Goal: Task Accomplishment & Management: Use online tool/utility

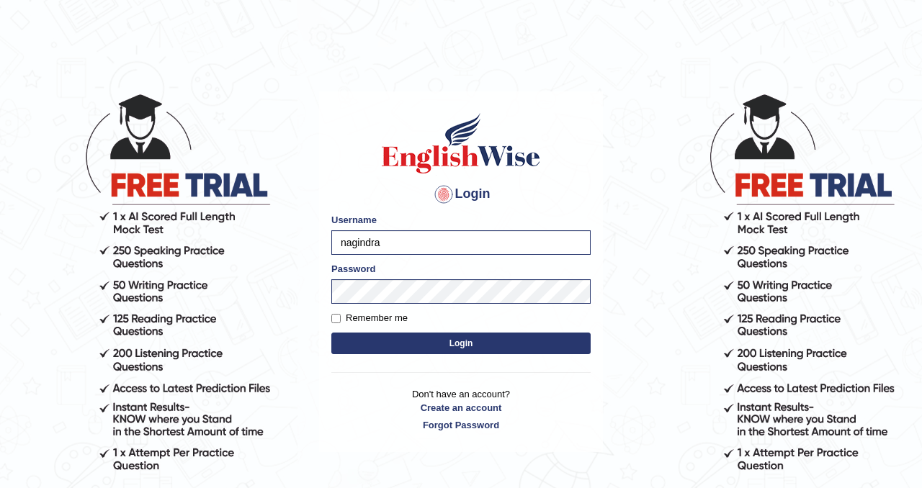
click at [404, 339] on button "Login" at bounding box center [460, 344] width 259 height 22
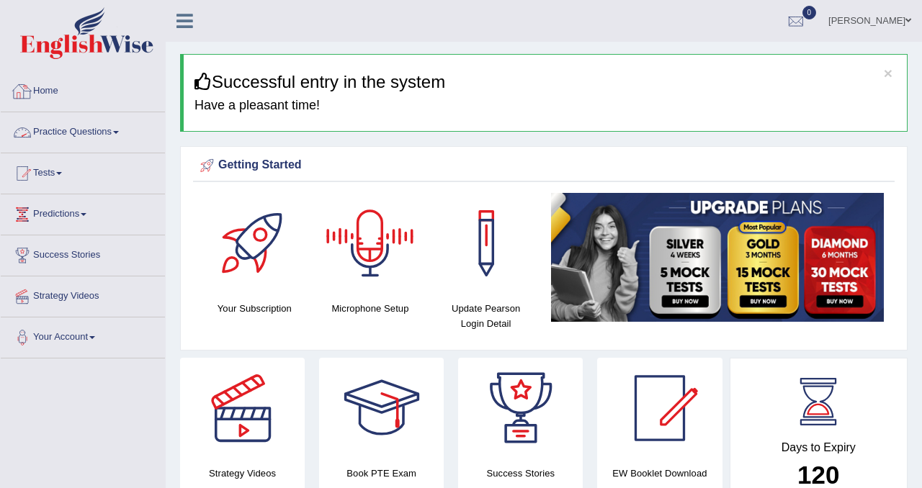
click at [107, 130] on link "Practice Questions" at bounding box center [83, 130] width 164 height 36
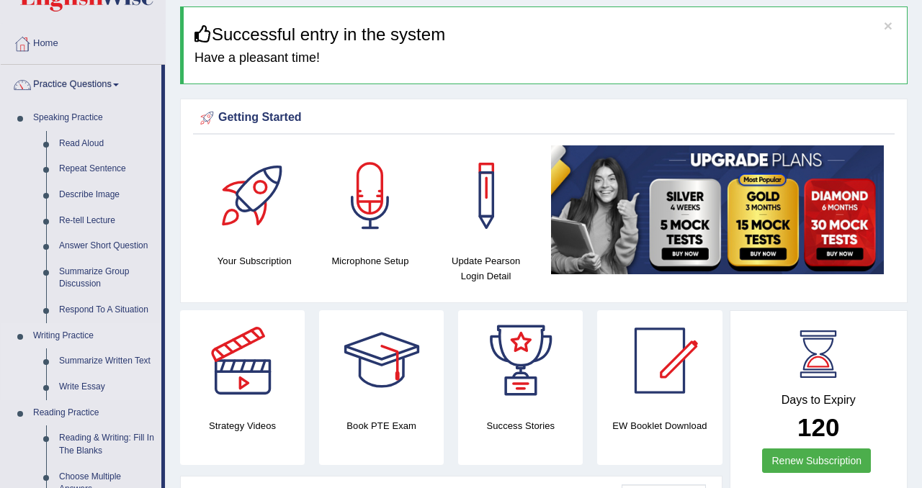
scroll to position [158, 0]
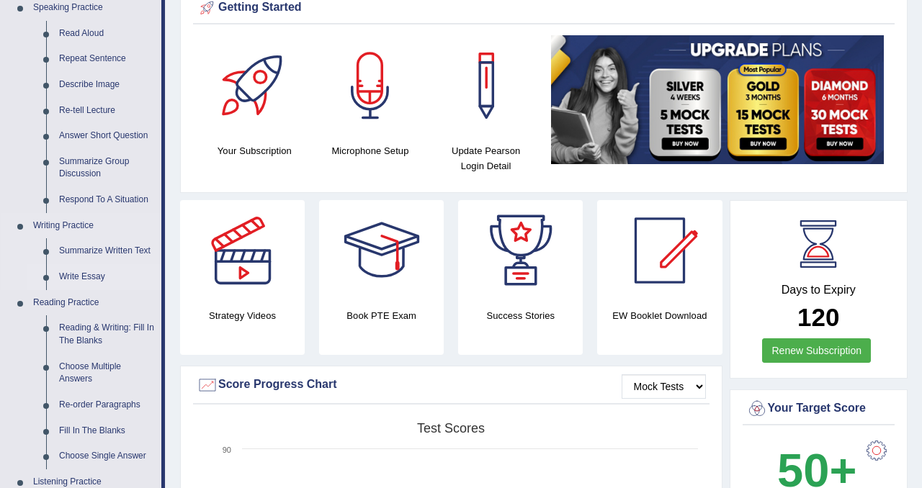
click at [78, 272] on link "Write Essay" at bounding box center [107, 277] width 109 height 26
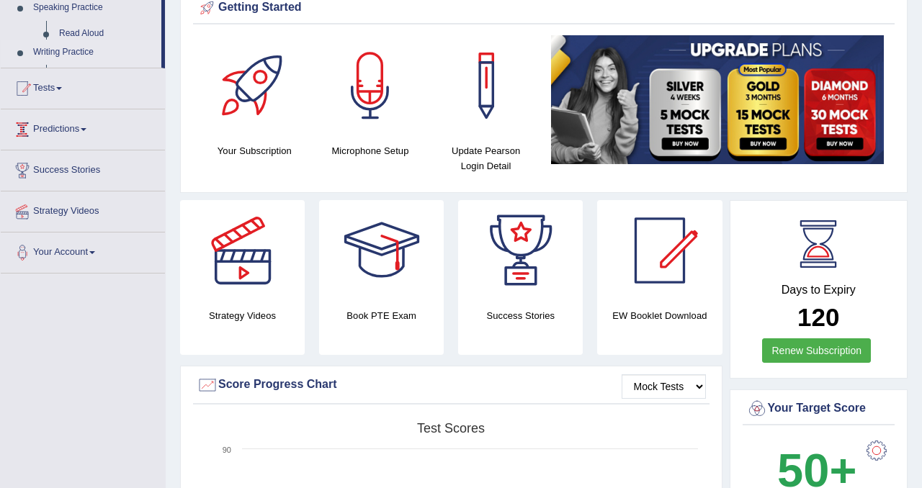
scroll to position [196, 0]
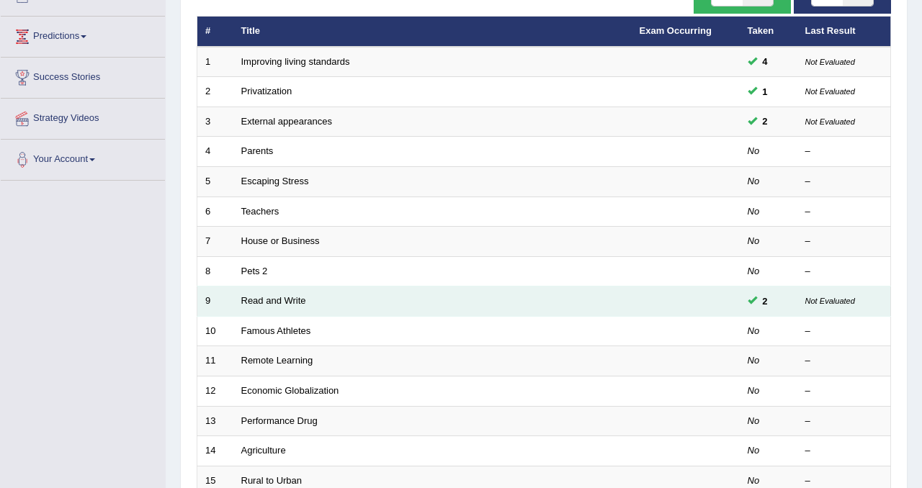
scroll to position [465, 0]
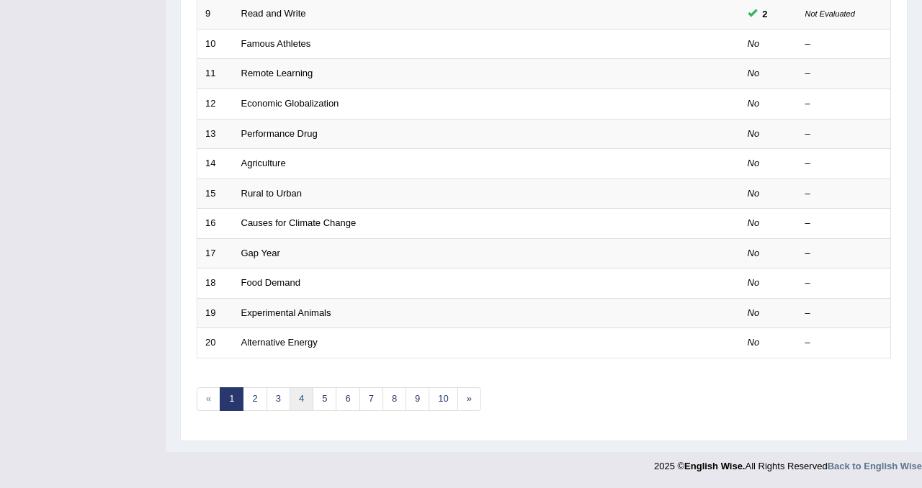
click at [297, 408] on link "4" at bounding box center [301, 399] width 24 height 24
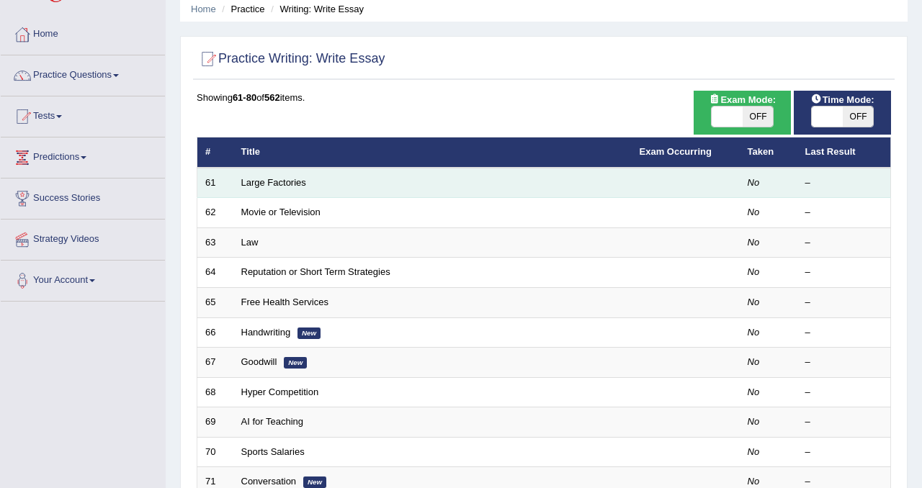
scroll to position [68, 0]
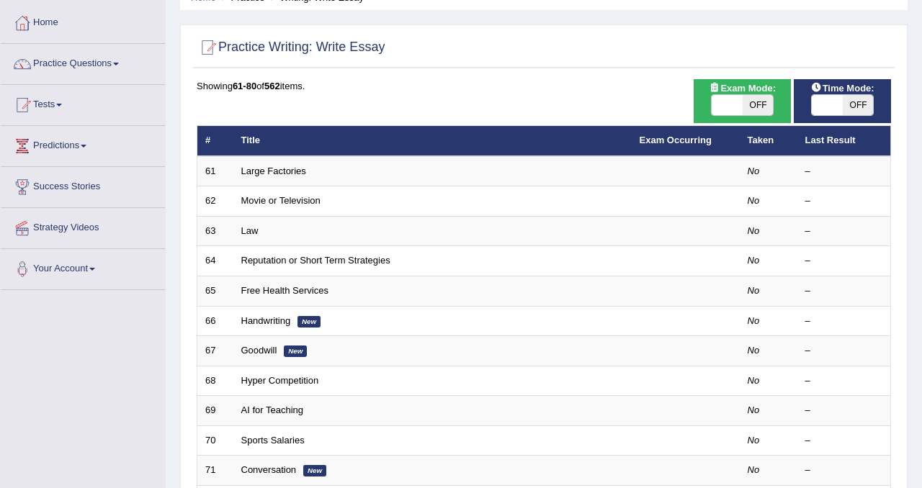
click at [760, 100] on span "OFF" at bounding box center [757, 105] width 31 height 20
checkbox input "true"
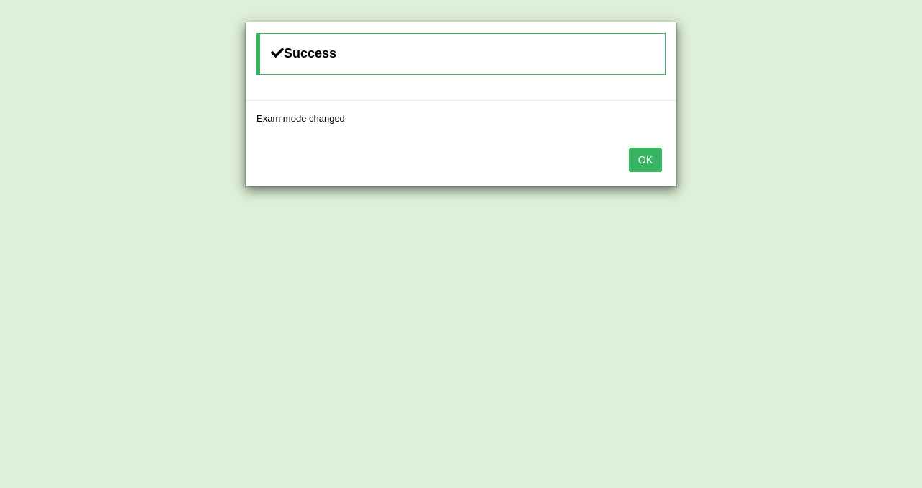
click at [651, 162] on button "OK" at bounding box center [645, 160] width 33 height 24
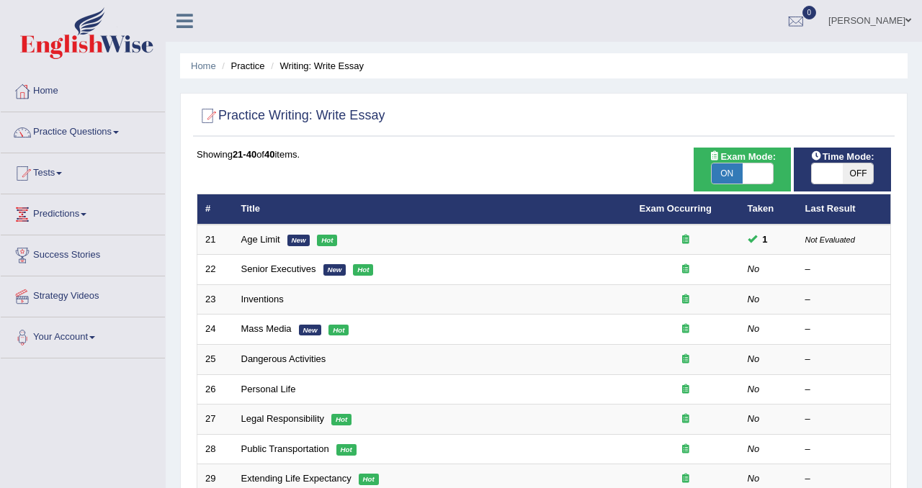
click at [863, 163] on span "OFF" at bounding box center [858, 173] width 31 height 20
checkbox input "true"
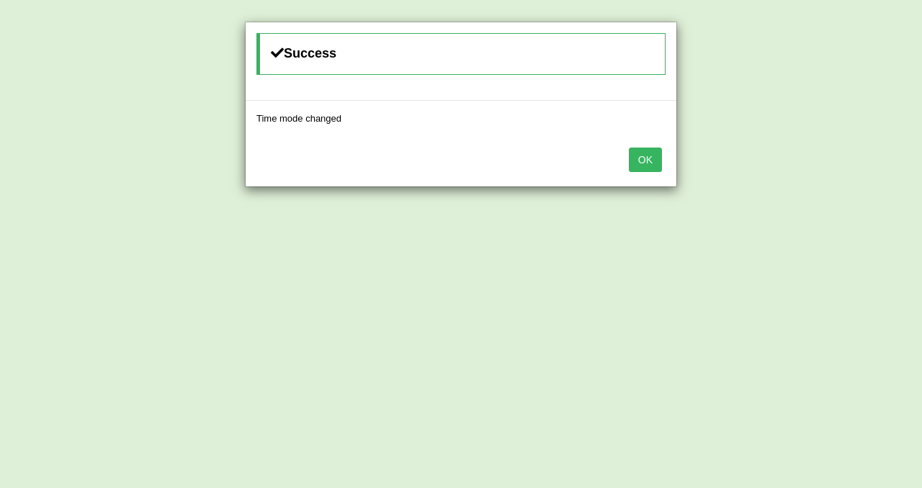
click at [657, 171] on button "OK" at bounding box center [645, 160] width 33 height 24
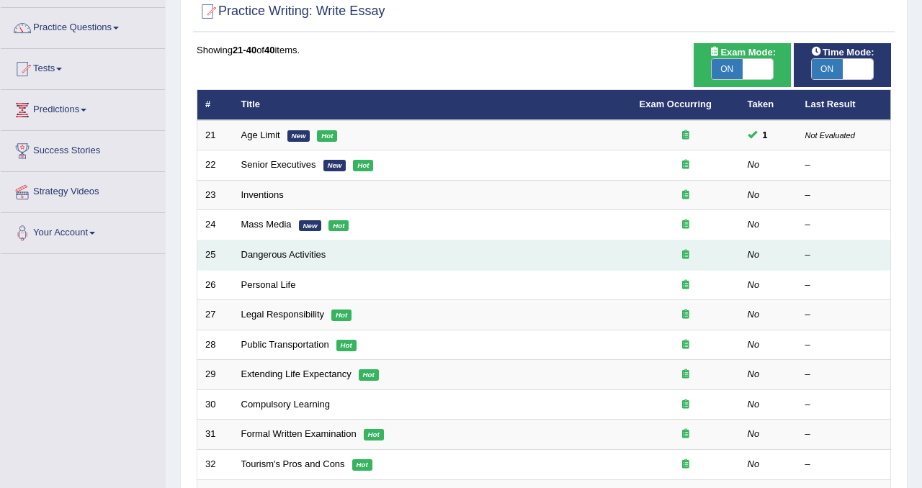
scroll to position [105, 0]
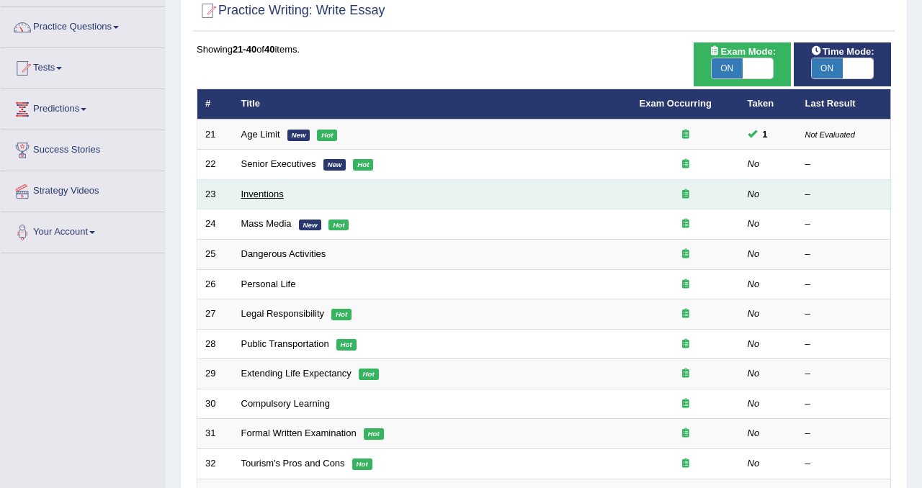
click at [266, 192] on link "Inventions" at bounding box center [262, 194] width 42 height 11
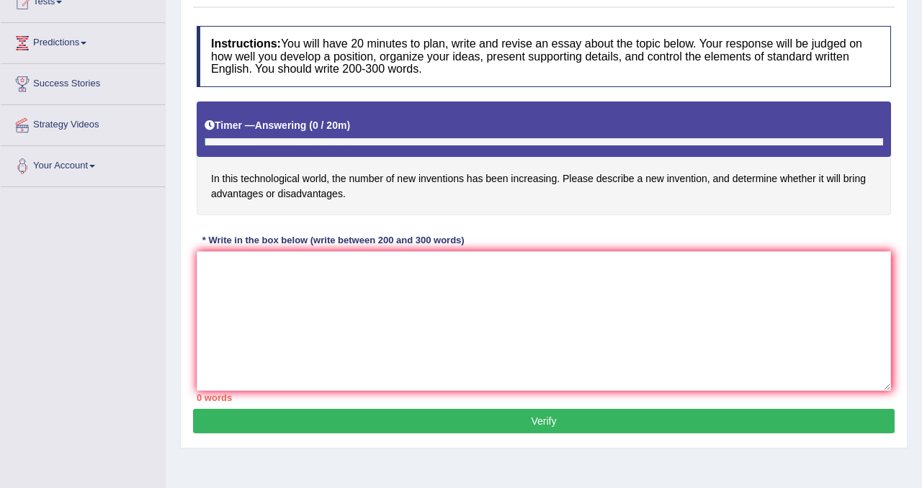
scroll to position [184, 0]
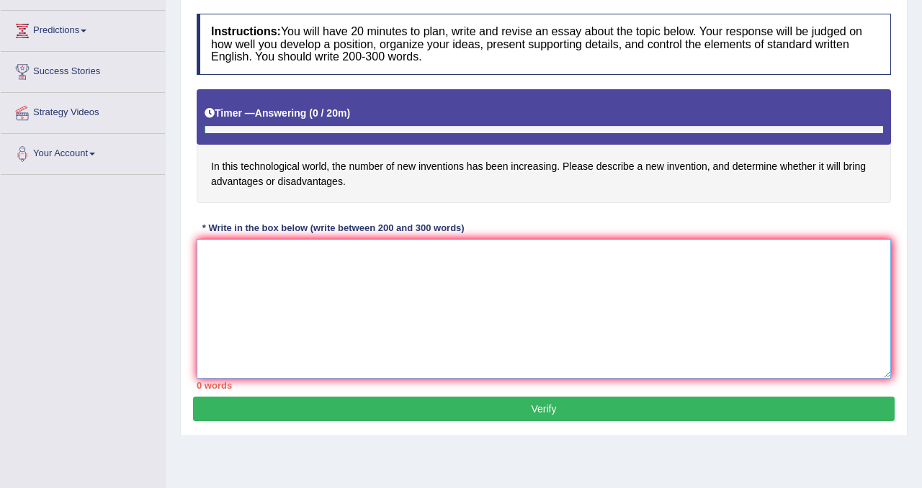
click at [272, 272] on textarea at bounding box center [544, 309] width 694 height 140
click at [369, 258] on textarea "In the modern world, the number of invenstions" at bounding box center [544, 309] width 694 height 140
click at [452, 253] on textarea "In the modern world, the number of inew nvenstions" at bounding box center [544, 309] width 694 height 140
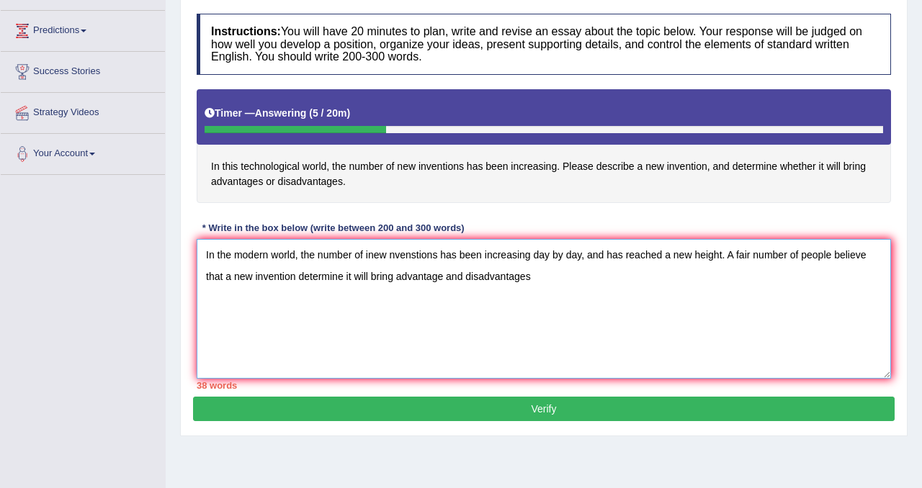
click at [446, 277] on textarea "In the modern world, the number of inew nvenstions has been increasing day by d…" at bounding box center [544, 309] width 694 height 140
click at [552, 274] on textarea "In the modern world, the number of inew nvenstions has been increasing day by d…" at bounding box center [544, 309] width 694 height 140
click at [561, 269] on textarea "In the modern world, the number of inew nvenstions has been increasing day by d…" at bounding box center [544, 309] width 694 height 140
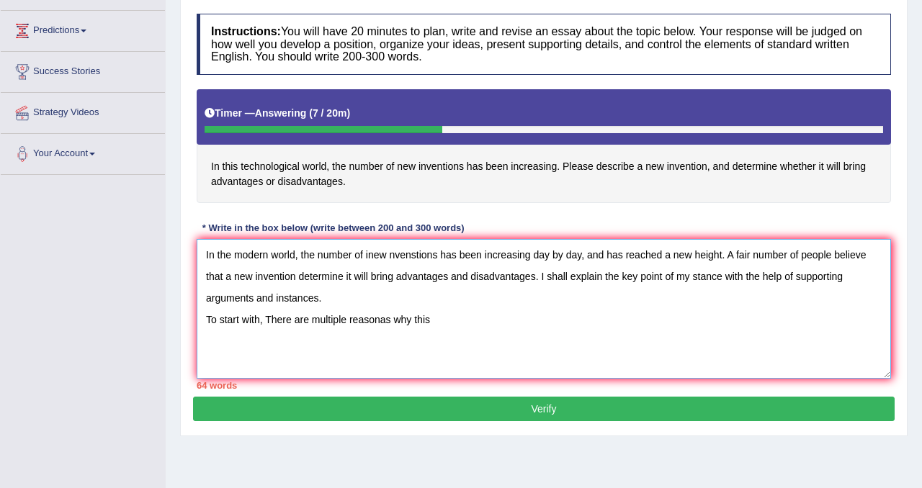
click at [453, 321] on textarea "In the modern world, the number of inew nvenstions has been increasing day by d…" at bounding box center [544, 309] width 694 height 140
click at [701, 323] on textarea "In the modern world, the number of inew nvenstions has been increasing day by d…" at bounding box center [544, 309] width 694 height 140
click at [743, 325] on textarea "In the modern world, the number of inew nvenstions has been increasing day by d…" at bounding box center [544, 309] width 694 height 140
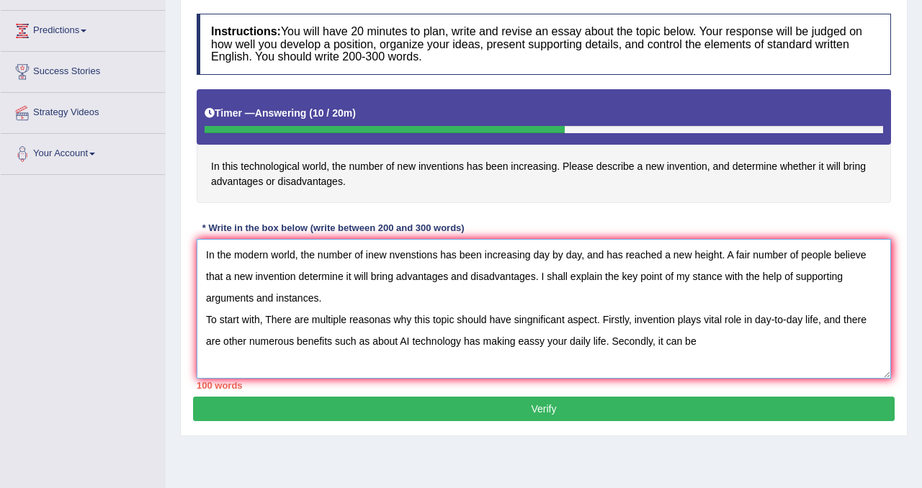
click at [693, 343] on textarea "In the modern world, the number of inew nvenstions has been increasing day by d…" at bounding box center [544, 309] width 694 height 140
click at [690, 341] on textarea "In the modern world, the number of inew nvenstions has been increasing day by d…" at bounding box center [544, 309] width 694 height 140
click at [726, 340] on textarea "In the modern world, the number of inew nvenstions has been increasing day by d…" at bounding box center [544, 309] width 694 height 140
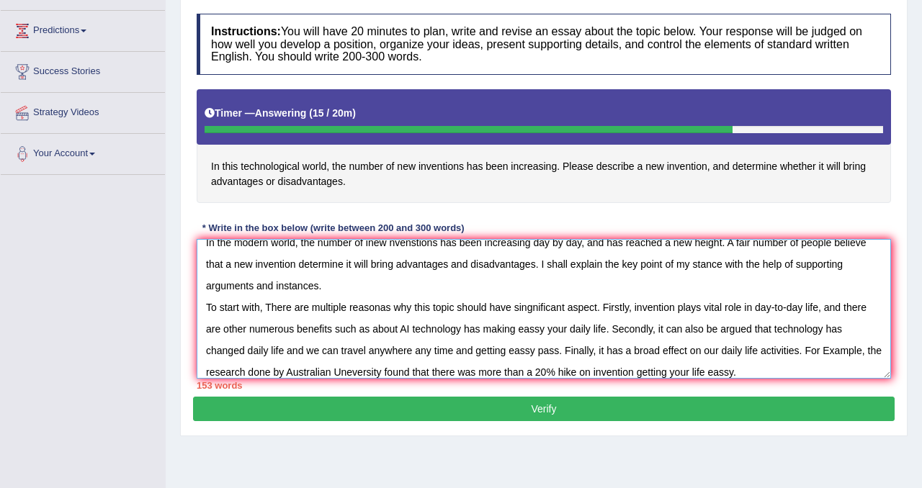
scroll to position [34, 0]
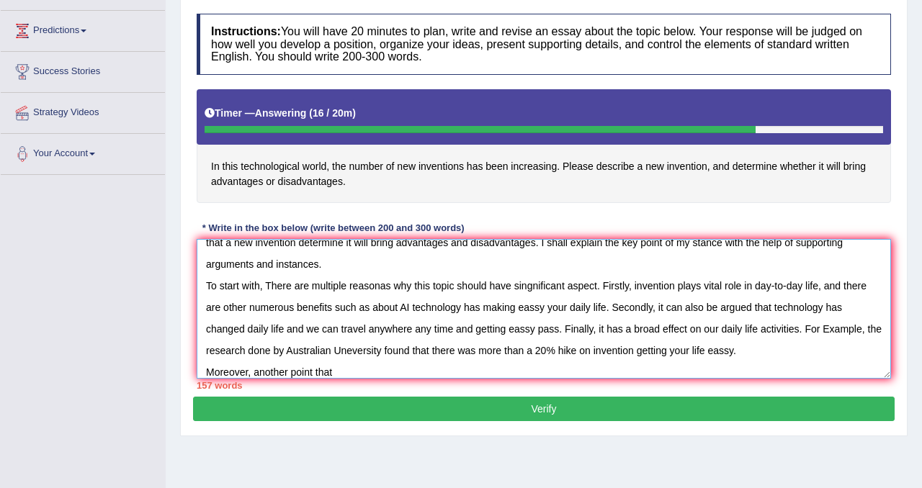
click at [513, 285] on textarea "In the modern world, the number of inew nvenstions has been increasing day by d…" at bounding box center [544, 309] width 694 height 140
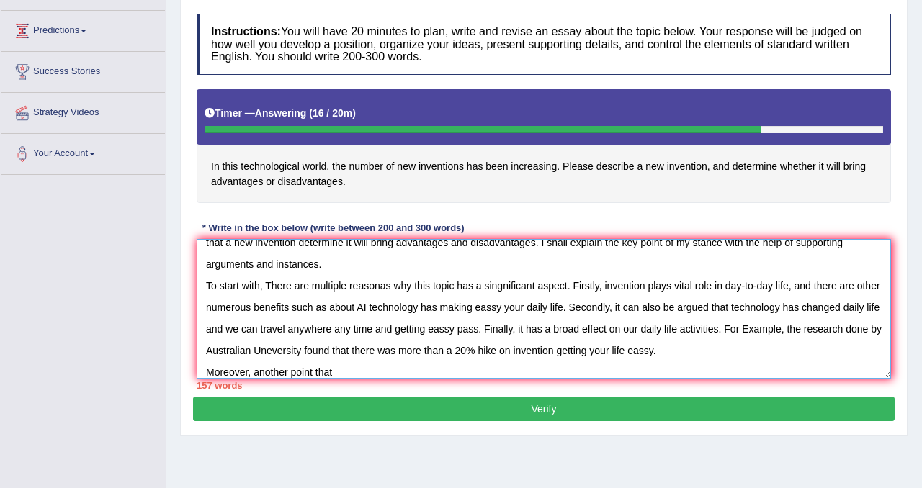
click at [367, 374] on textarea "In the modern world, the number of inew nvenstions has been increasing day by d…" at bounding box center [544, 309] width 694 height 140
click at [535, 374] on textarea "In the modern world, the number of inew nvenstions has been increasing day by d…" at bounding box center [544, 309] width 694 height 140
click at [530, 369] on textarea "In the modern world, the number of inew nvenstions has been increasing day by d…" at bounding box center [544, 309] width 694 height 140
click at [562, 369] on textarea "In the modern world, the number of inew nvenstions has been increasing day by d…" at bounding box center [544, 309] width 694 height 140
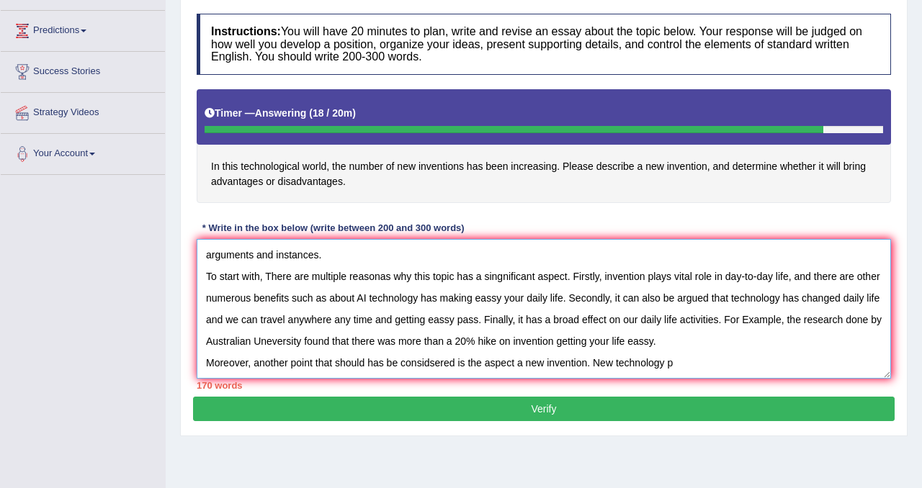
scroll to position [0, 0]
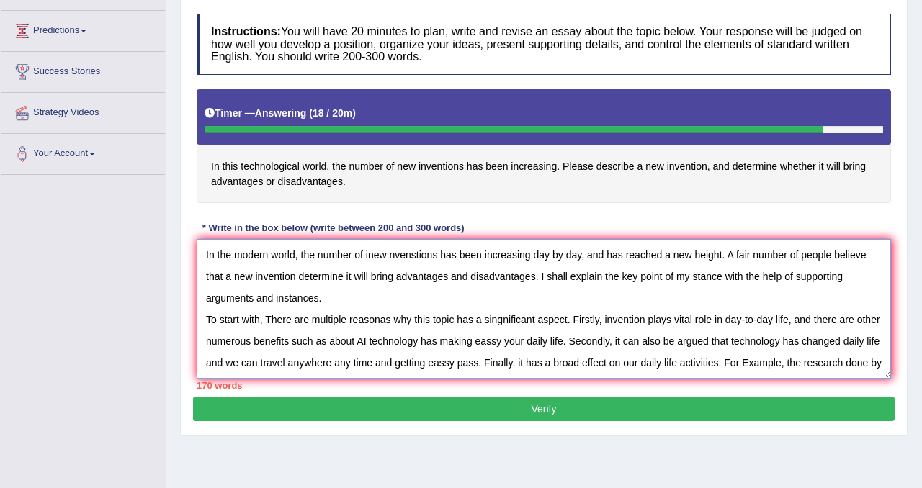
drag, startPoint x: 698, startPoint y: 355, endPoint x: 257, endPoint y: 130, distance: 494.7
click at [257, 131] on div "Instructions: You will have 20 minutes to plan, write and revise an essay about…" at bounding box center [543, 201] width 701 height 390
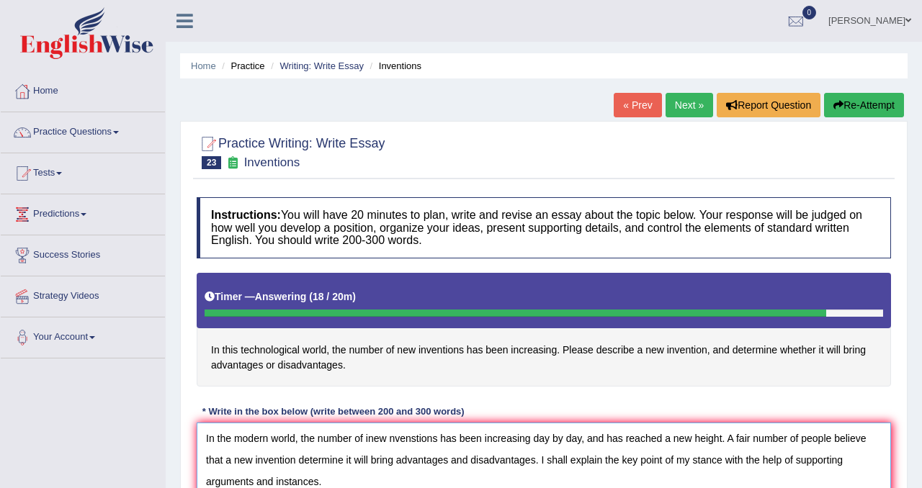
type textarea "In the modern world, the number of inew nvenstions has been increasing day by d…"
click at [851, 110] on button "Re-Attempt" at bounding box center [864, 105] width 80 height 24
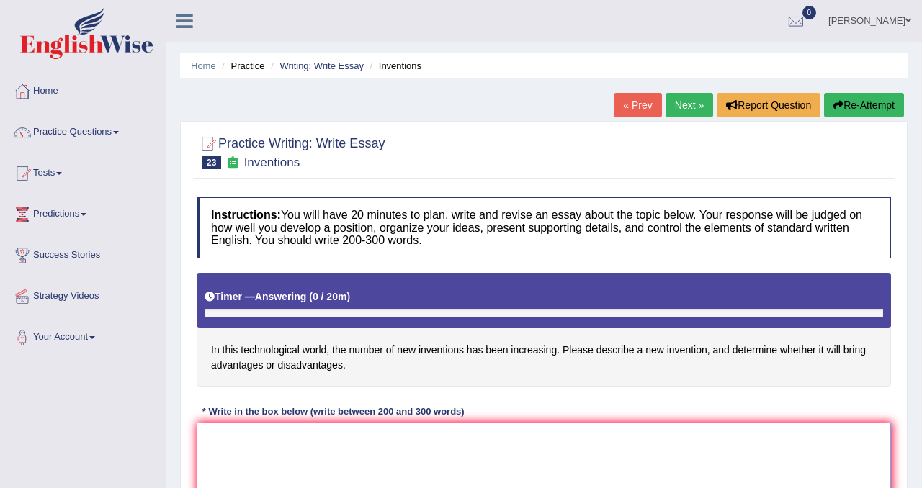
click at [265, 447] on textarea at bounding box center [544, 493] width 694 height 140
paste textarea "In the modern world, the number of inew nvenstions has been increasing day by d…"
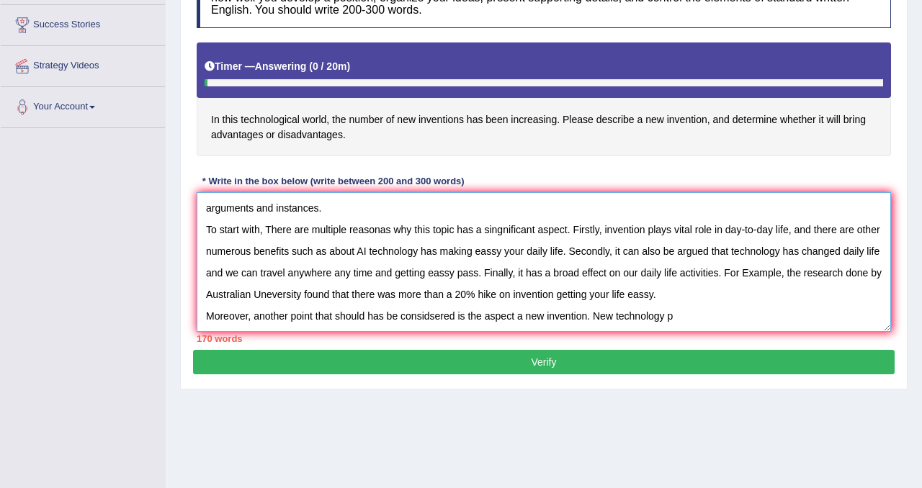
scroll to position [233, 0]
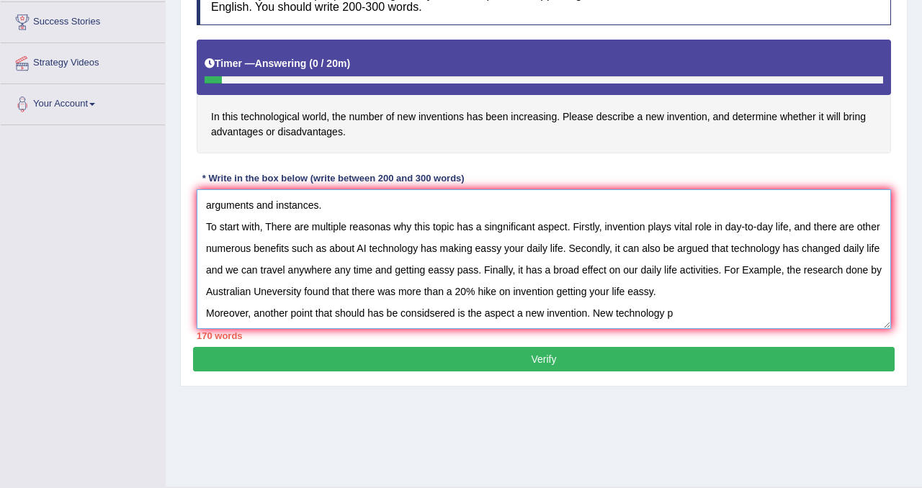
click at [386, 318] on textarea "In the modern world, the number of inew nvenstions has been increasing day by d…" at bounding box center [544, 259] width 694 height 140
click at [675, 318] on textarea "In the modern world, the number of inew nvenstions has been increasing day by d…" at bounding box center [544, 259] width 694 height 140
click at [677, 232] on textarea "In the modern world, the number of inew nvenstions has been increasing day by d…" at bounding box center [544, 259] width 694 height 140
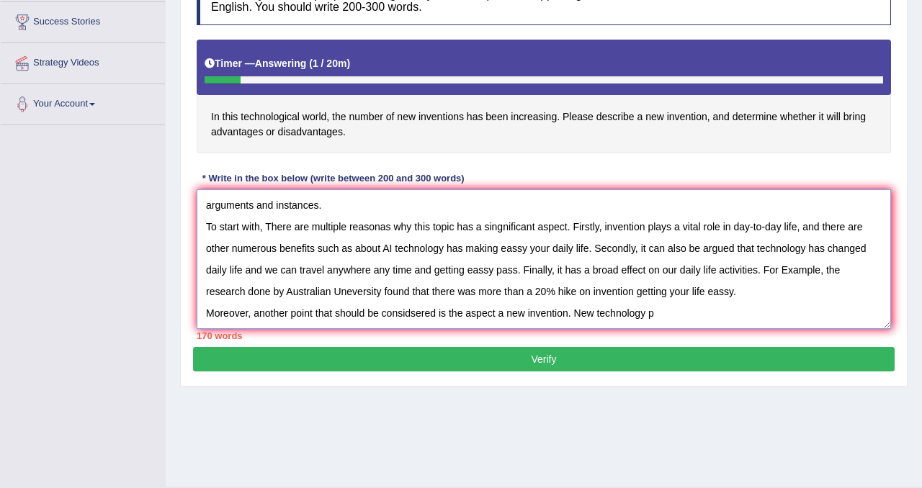
click at [676, 317] on textarea "In the modern world, the number of inew nvenstions has been increasing day by d…" at bounding box center [544, 259] width 694 height 140
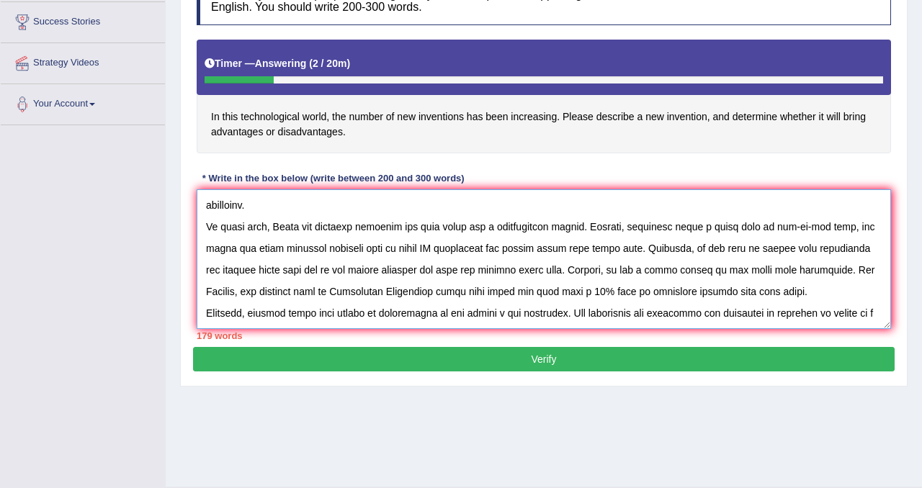
scroll to position [55, 0]
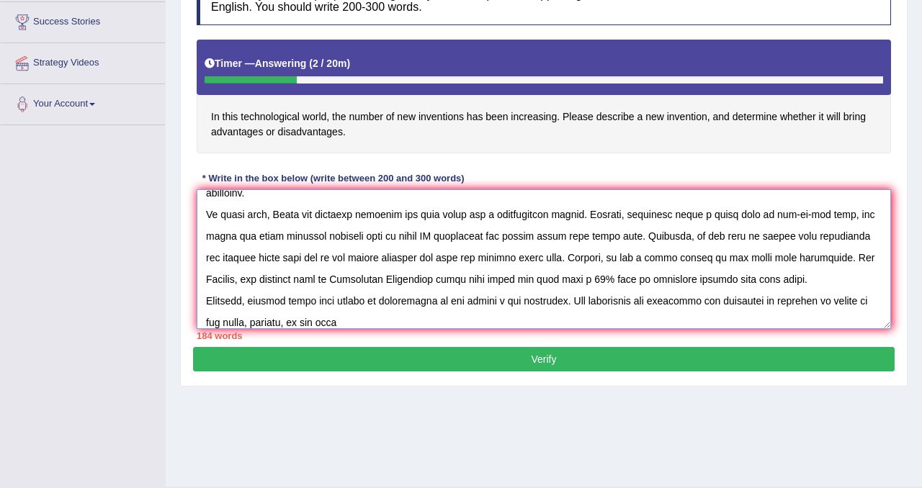
click at [323, 321] on textarea at bounding box center [544, 259] width 694 height 140
click at [374, 323] on textarea at bounding box center [544, 259] width 694 height 140
click at [380, 326] on textarea at bounding box center [544, 259] width 694 height 140
click at [395, 321] on textarea at bounding box center [544, 259] width 694 height 140
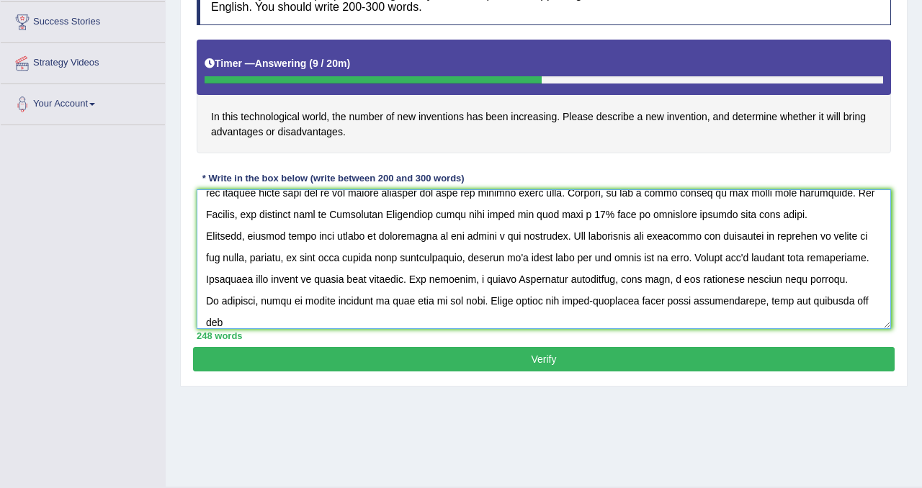
scroll to position [142, 0]
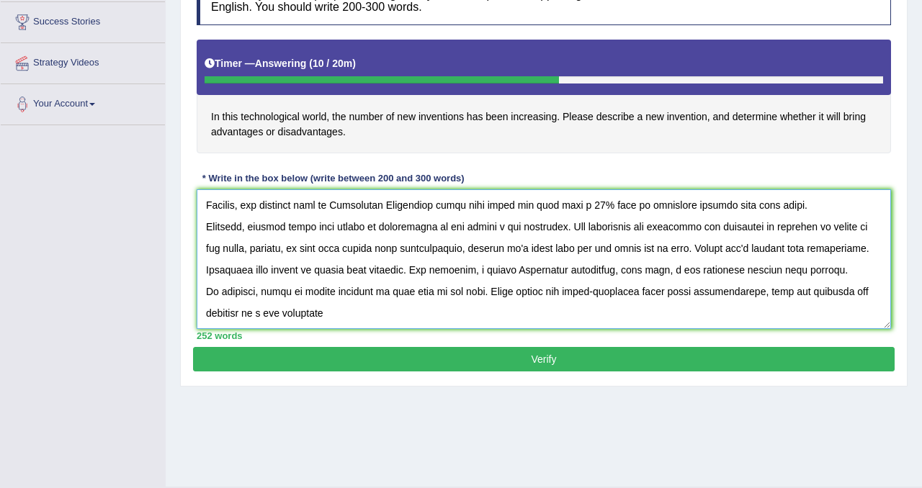
click at [246, 323] on textarea at bounding box center [544, 259] width 694 height 140
click at [289, 318] on textarea at bounding box center [544, 259] width 694 height 140
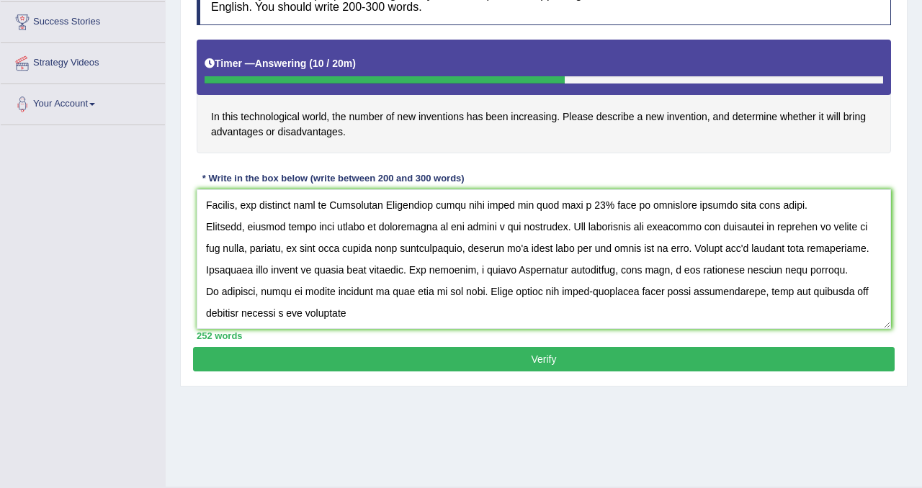
click at [359, 330] on div "252 words" at bounding box center [544, 336] width 694 height 14
click at [357, 320] on textarea at bounding box center [544, 259] width 694 height 140
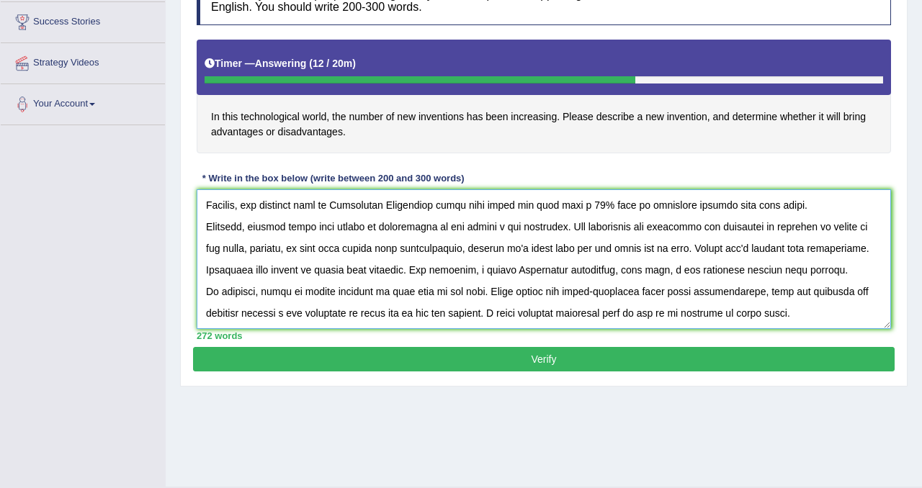
type textarea "In the modern world, the number of inew nvenstions has been increasing day by d…"
click at [437, 363] on button "Verify" at bounding box center [543, 359] width 701 height 24
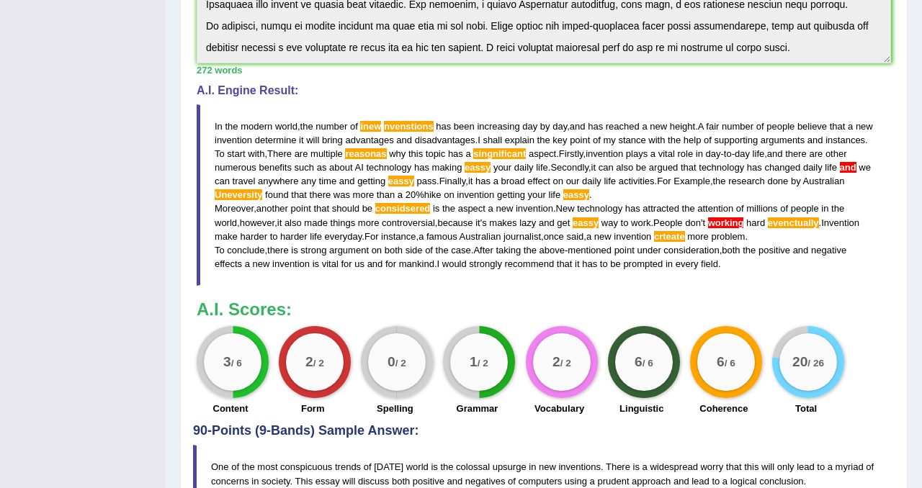
scroll to position [421, 0]
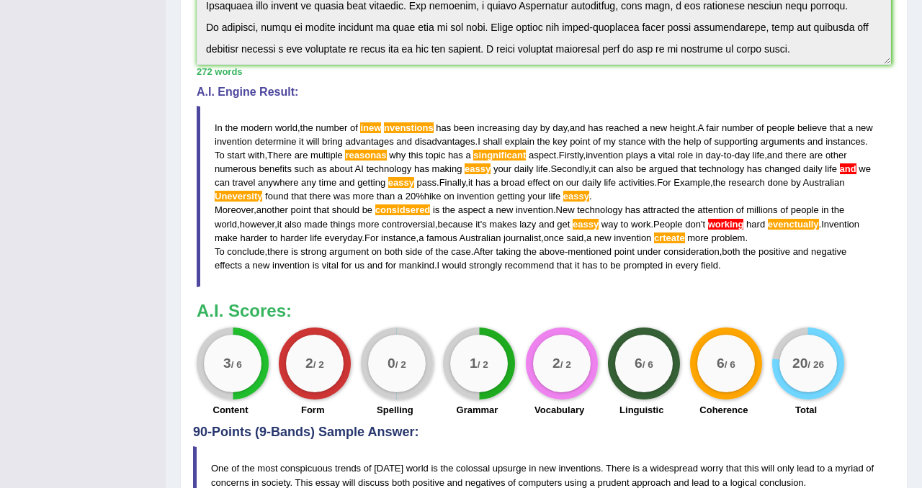
click at [381, 129] on span "inew" at bounding box center [370, 127] width 21 height 11
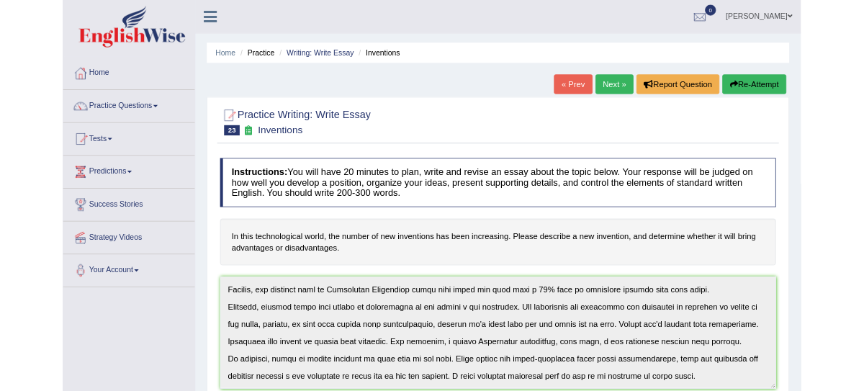
scroll to position [108, 0]
